Goal: Task Accomplishment & Management: Use online tool/utility

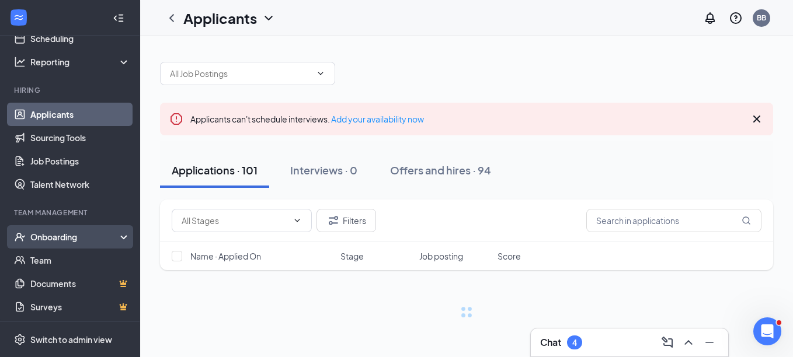
click at [71, 232] on div "Onboarding" at bounding box center [75, 237] width 90 height 12
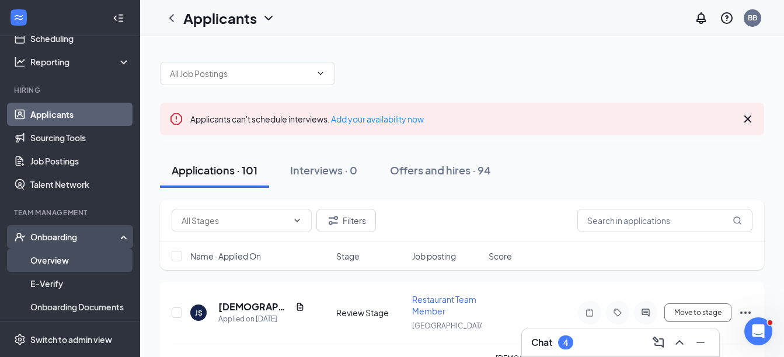
click at [60, 258] on link "Overview" at bounding box center [80, 260] width 100 height 23
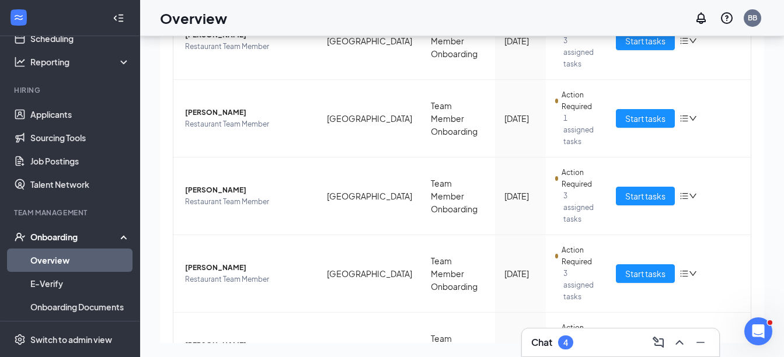
scroll to position [552, 0]
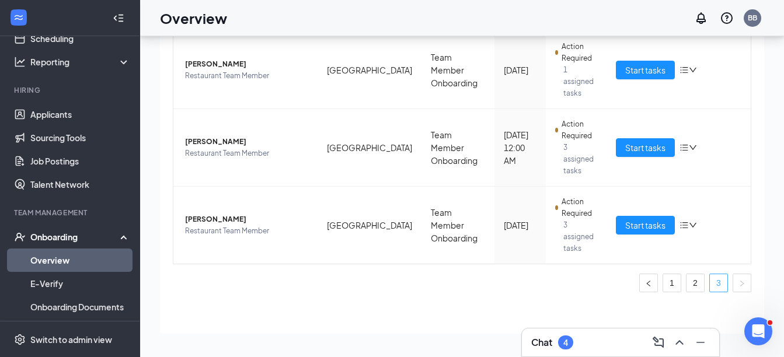
scroll to position [354, 0]
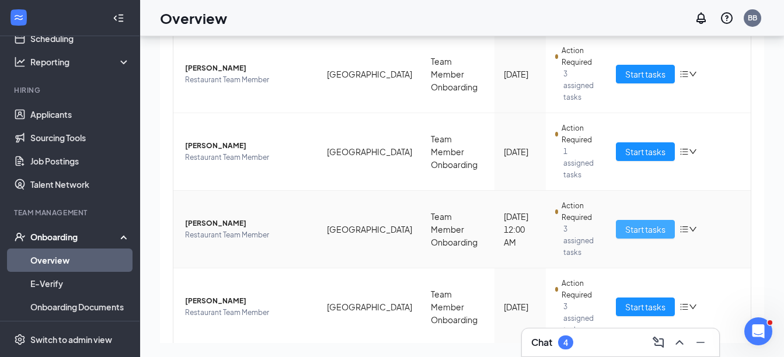
click at [629, 220] on button "Start tasks" at bounding box center [645, 229] width 59 height 19
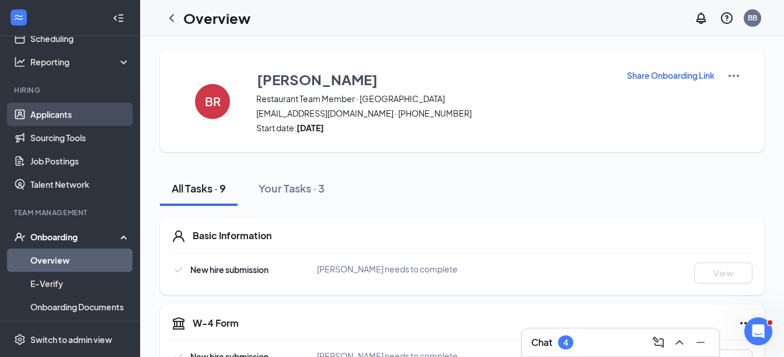
click at [48, 112] on link "Applicants" at bounding box center [80, 114] width 100 height 23
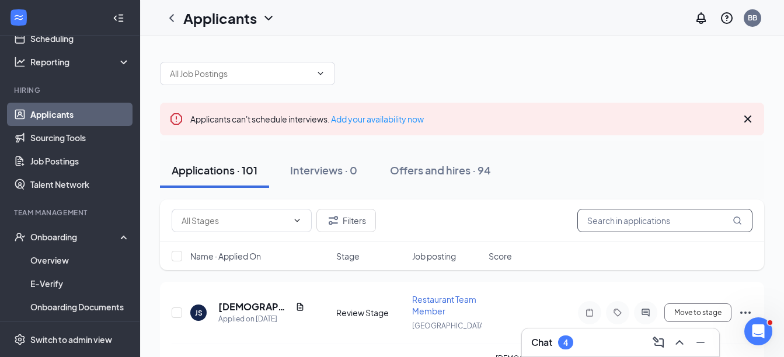
click at [595, 221] on input "text" at bounding box center [664, 220] width 175 height 23
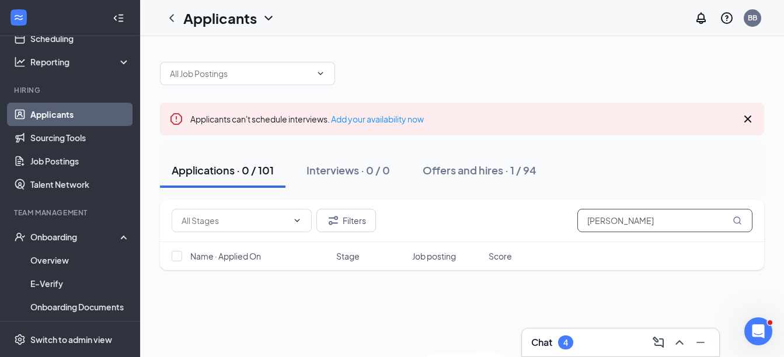
type input "[PERSON_NAME]"
click at [735, 221] on icon "MagnifyingGlass" at bounding box center [737, 220] width 9 height 9
